Goal: Information Seeking & Learning: Learn about a topic

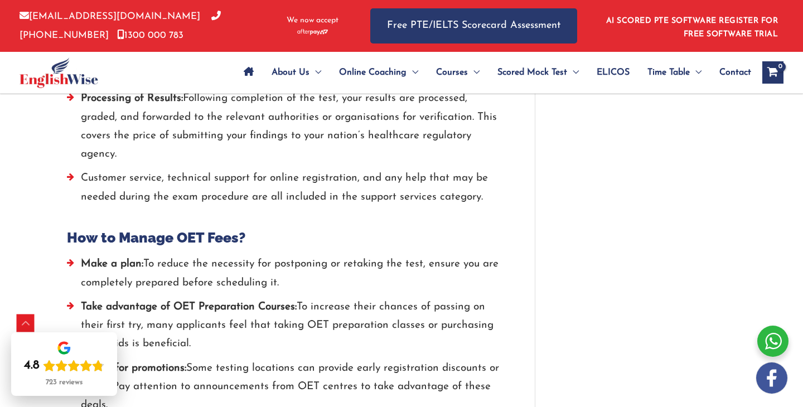
scroll to position [2252, 0]
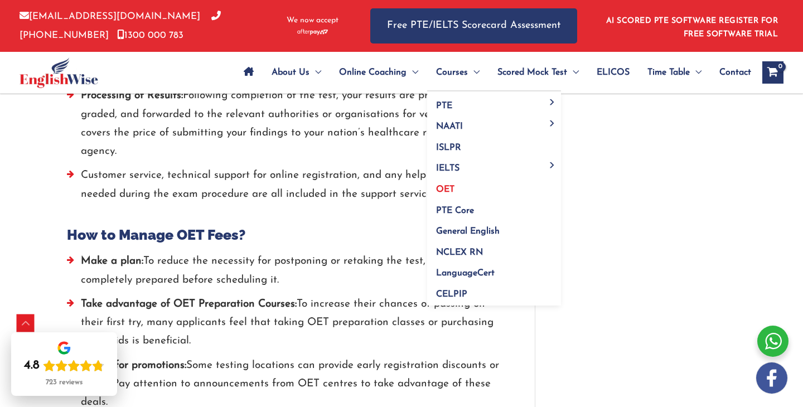
click at [452, 186] on span "OET" at bounding box center [445, 189] width 18 height 9
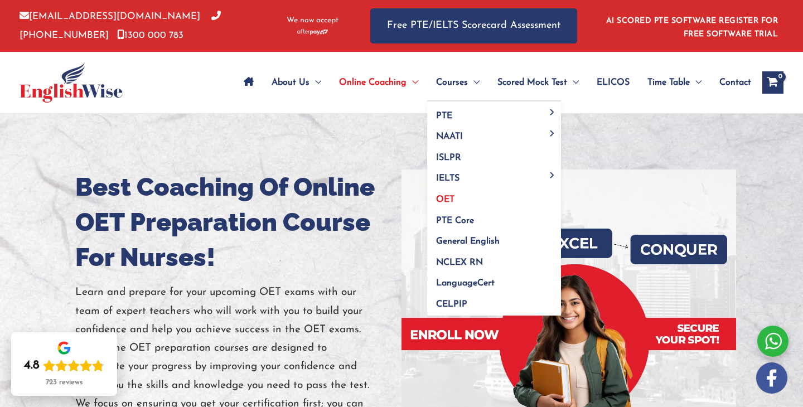
click at [448, 202] on span "OET" at bounding box center [445, 199] width 18 height 9
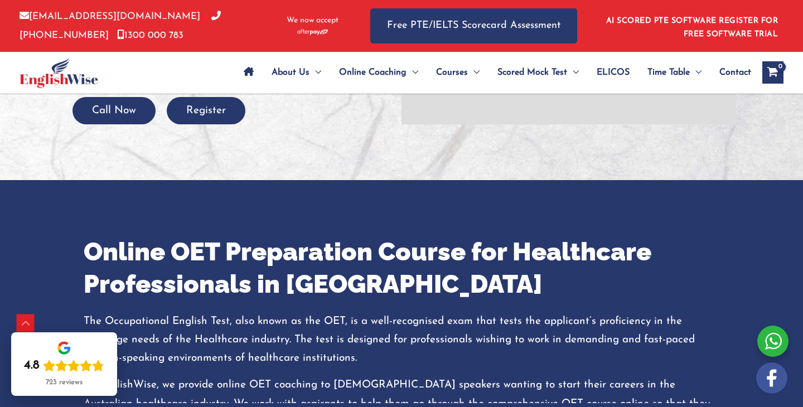
scroll to position [379, 0]
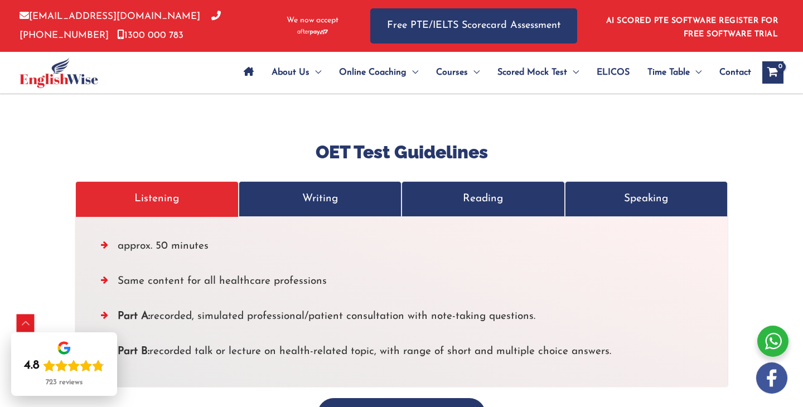
scroll to position [3686, 0]
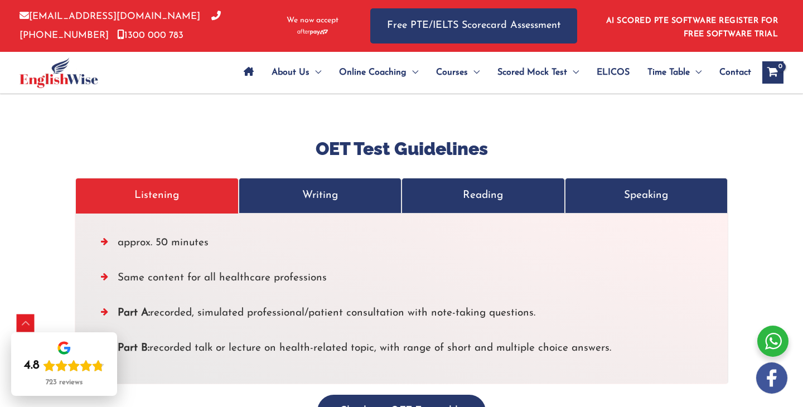
click at [303, 186] on p "Writing" at bounding box center [320, 195] width 140 height 18
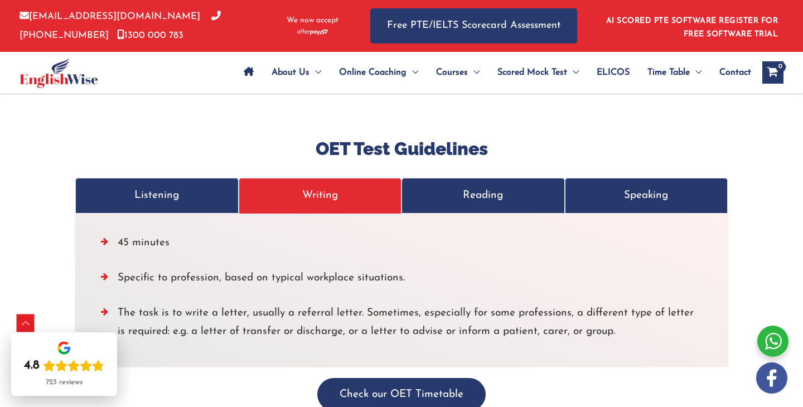
click at [443, 186] on p "Reading" at bounding box center [483, 195] width 140 height 18
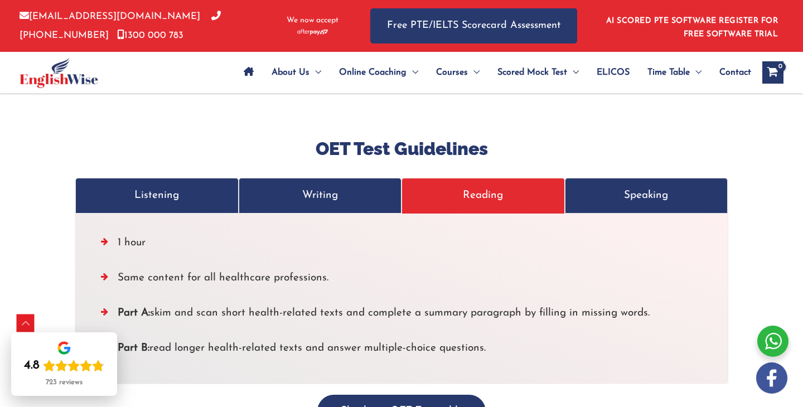
click at [617, 186] on p "Speaking" at bounding box center [647, 195] width 140 height 18
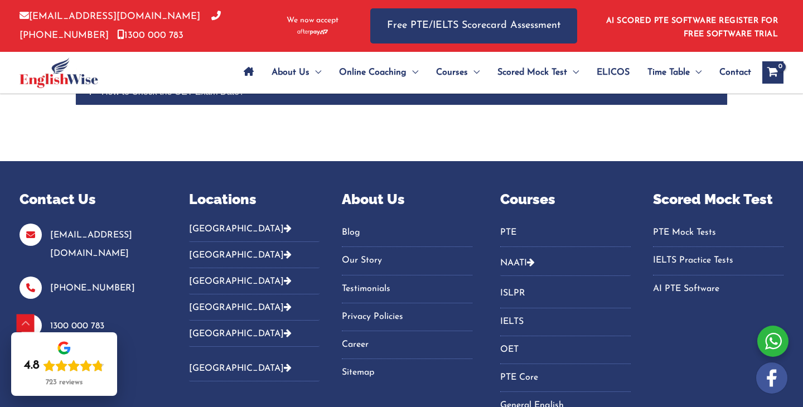
scroll to position [4936, 0]
